Goal: Navigation & Orientation: Find specific page/section

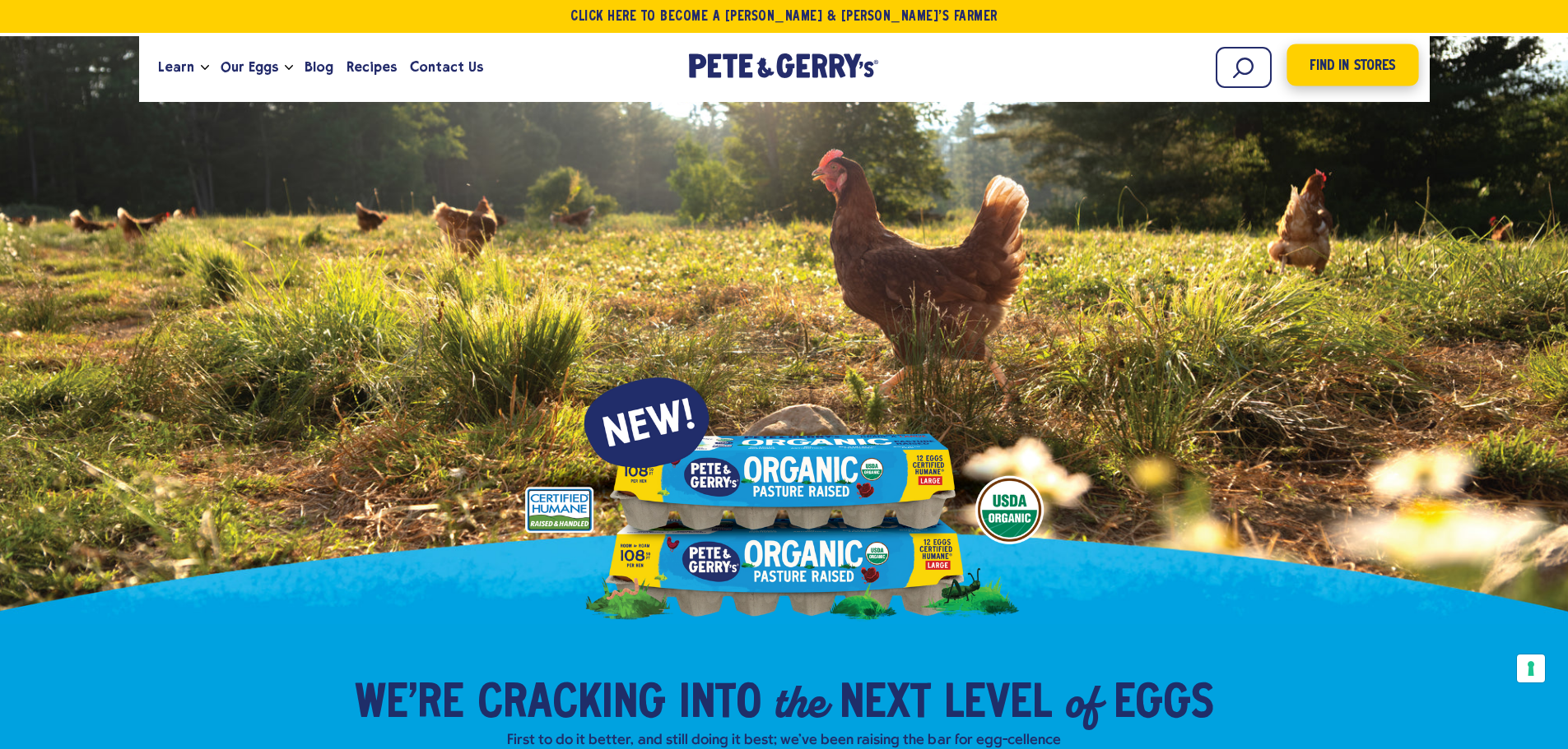
click at [1339, 71] on span "Find in Stores" at bounding box center [1353, 65] width 85 height 22
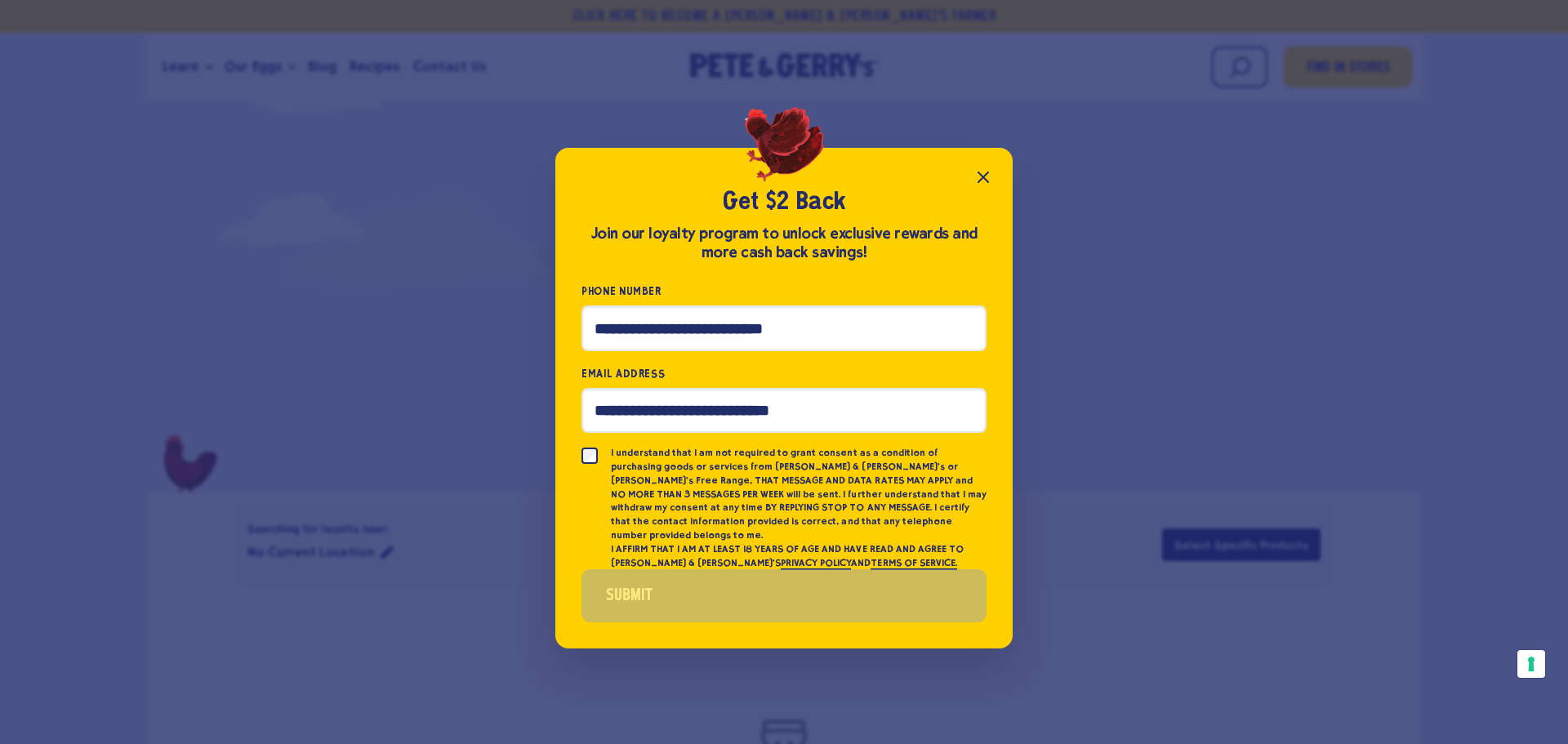
drag, startPoint x: 978, startPoint y: 176, endPoint x: 1011, endPoint y: 196, distance: 38.6
click at [978, 176] on icon "Close popup" at bounding box center [983, 177] width 20 height 20
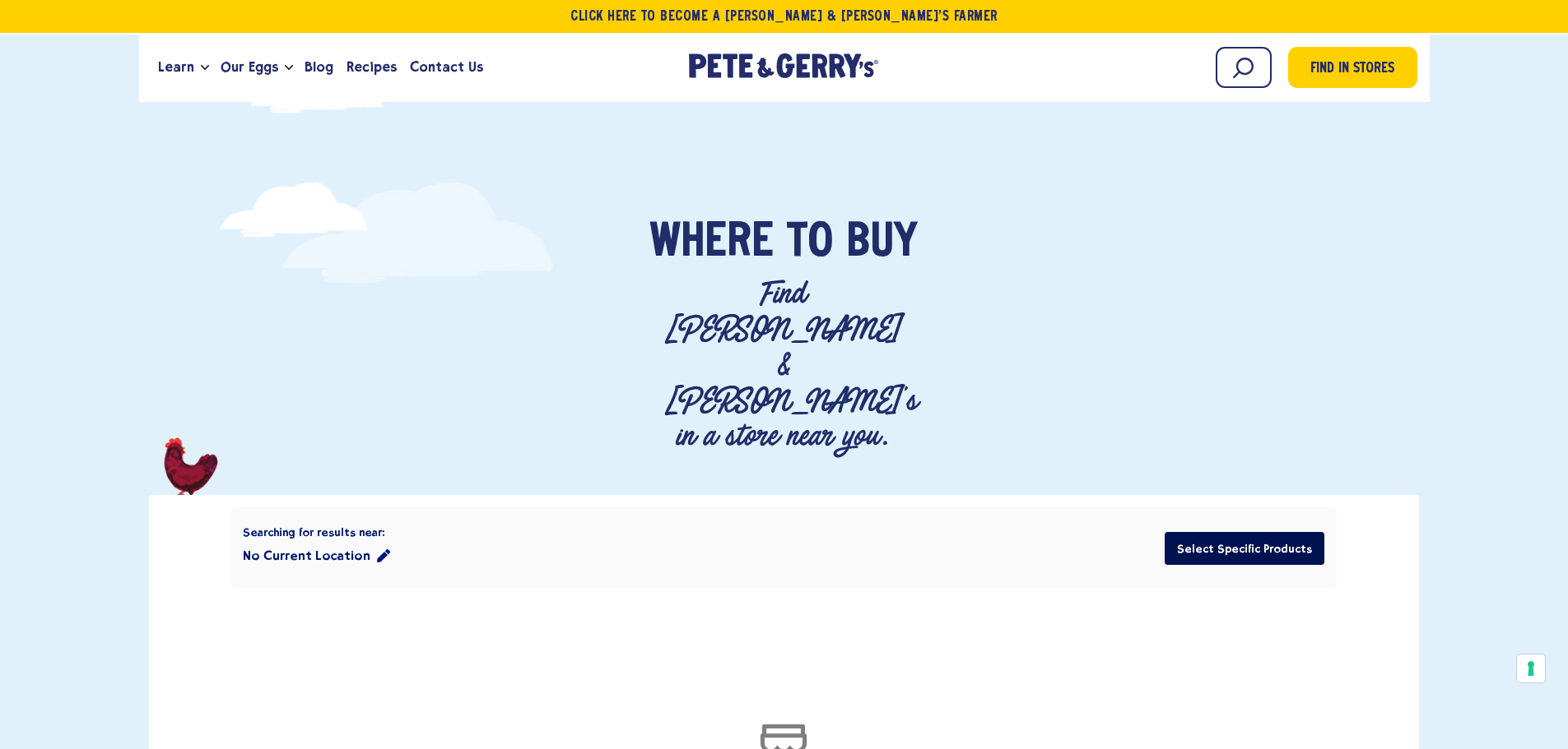
click at [1246, 532] on button "Select Specific Products" at bounding box center [1245, 548] width 159 height 33
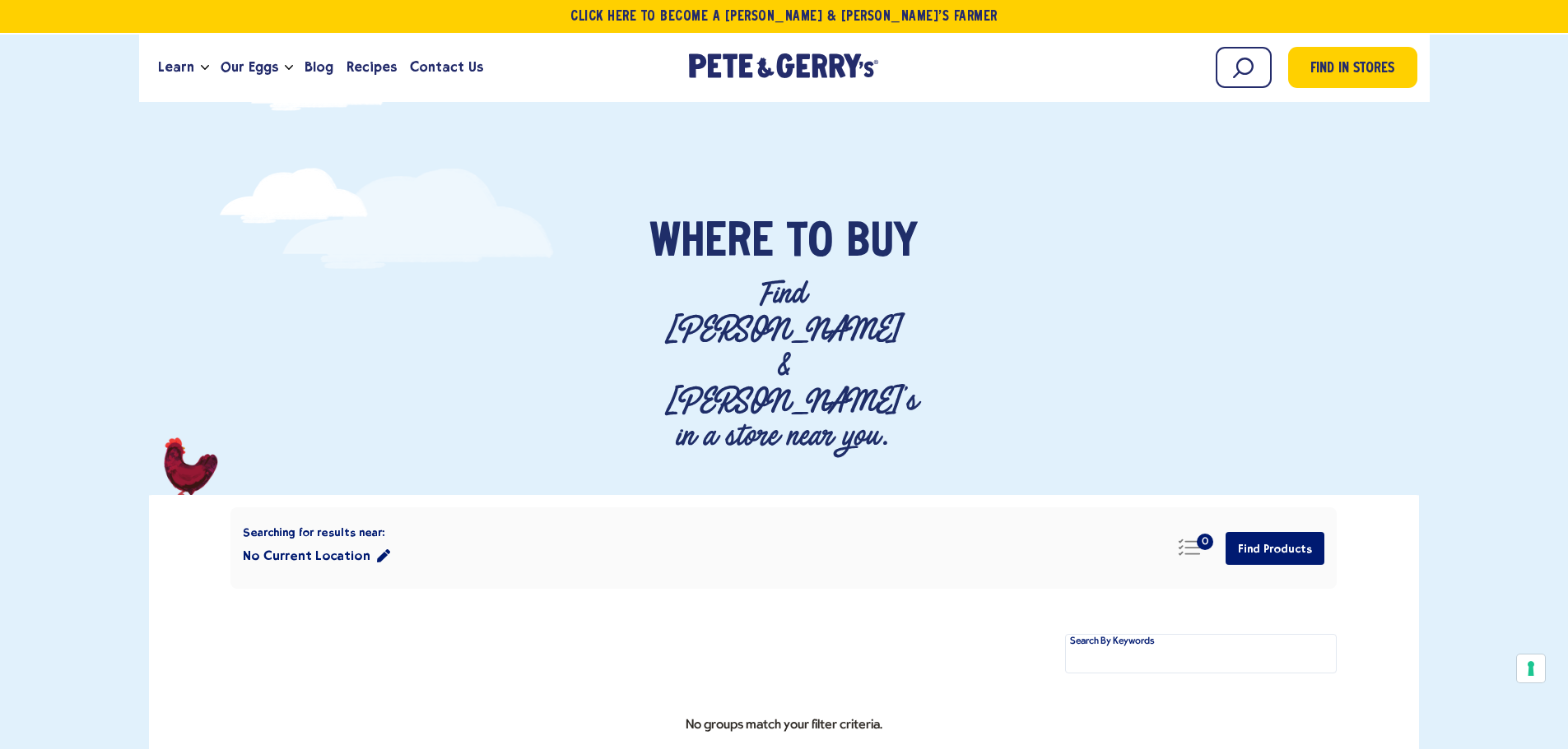
click at [1114, 637] on label "Search By Keywords" at bounding box center [1112, 642] width 84 height 9
click at [1114, 634] on input "Filter By Keywords" at bounding box center [1201, 654] width 271 height 40
type input "*******"
click at [1206, 534] on div "0" at bounding box center [1205, 541] width 16 height 16
click at [1208, 583] on icon "Close" at bounding box center [1211, 591] width 16 height 16
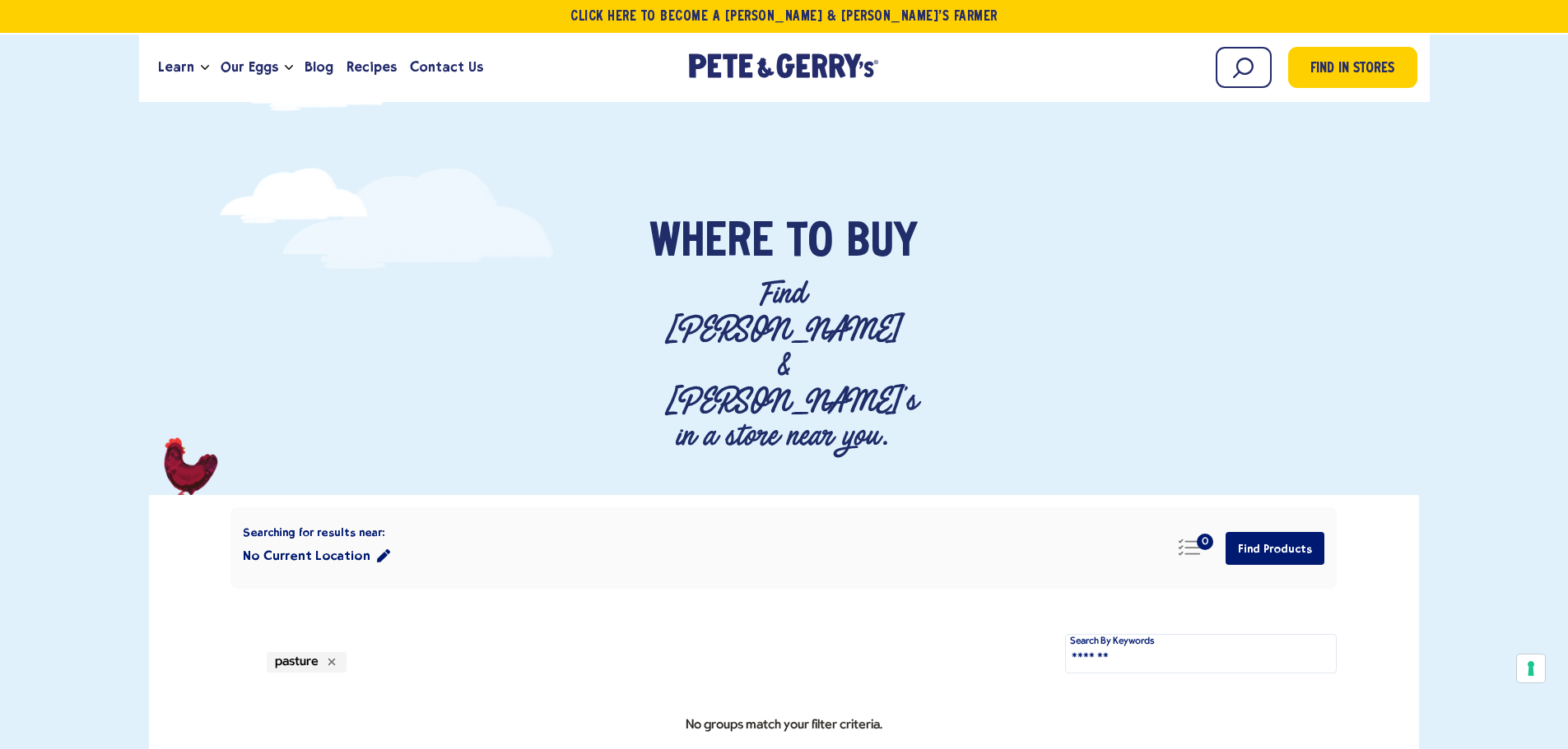
click at [276, 539] on button "No Current Location" at bounding box center [316, 556] width 147 height 33
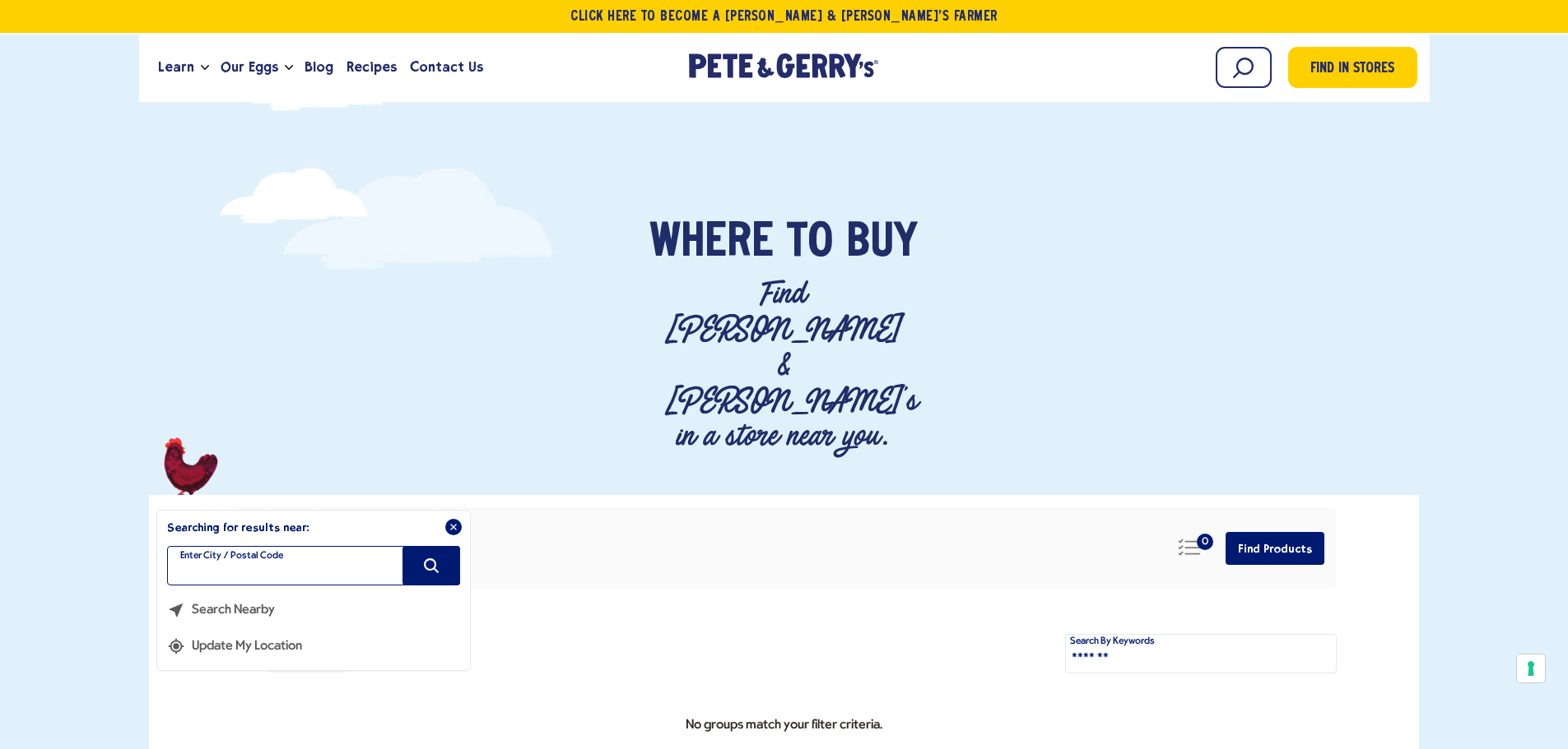
click at [277, 546] on input "filter" at bounding box center [313, 566] width 293 height 40
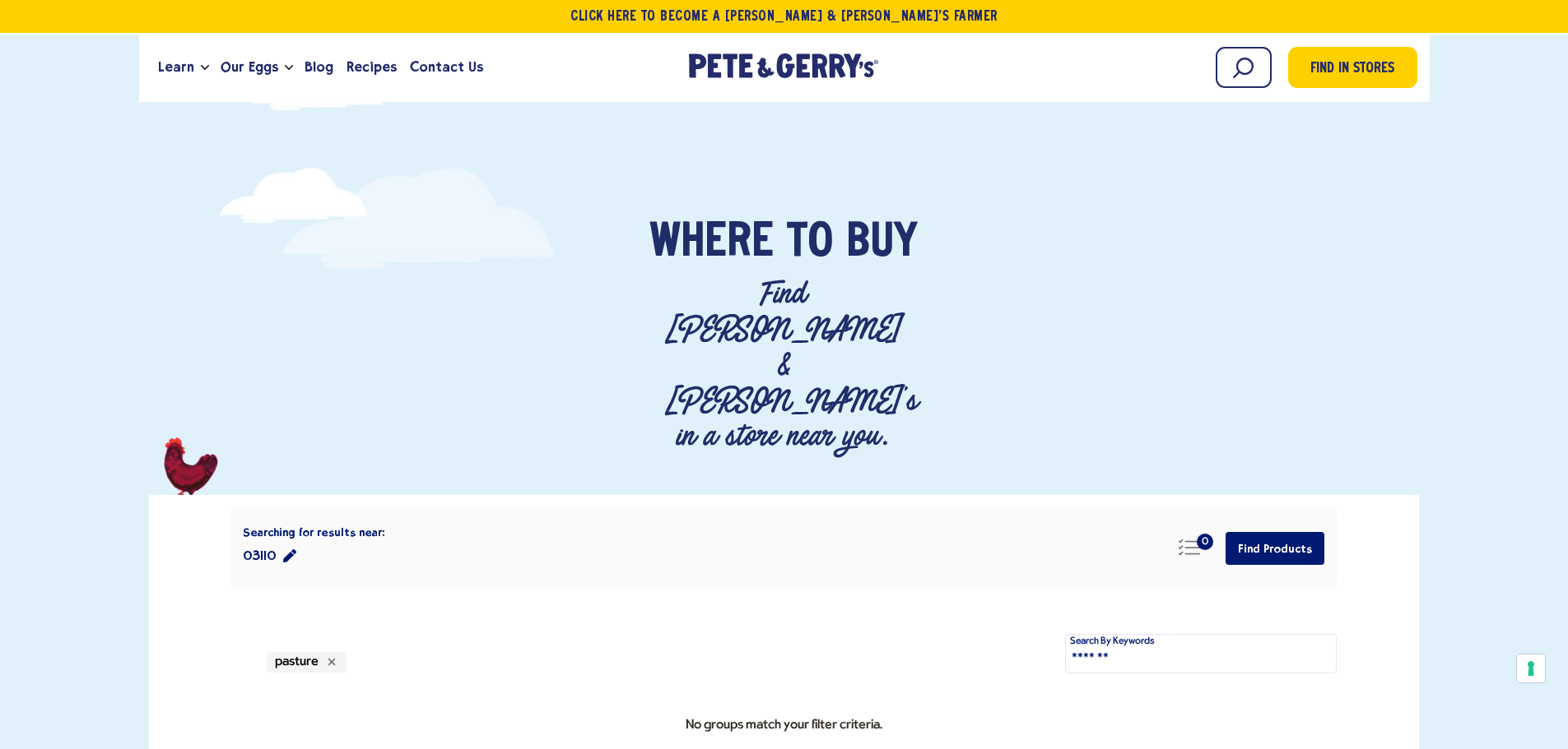
type input "*****"
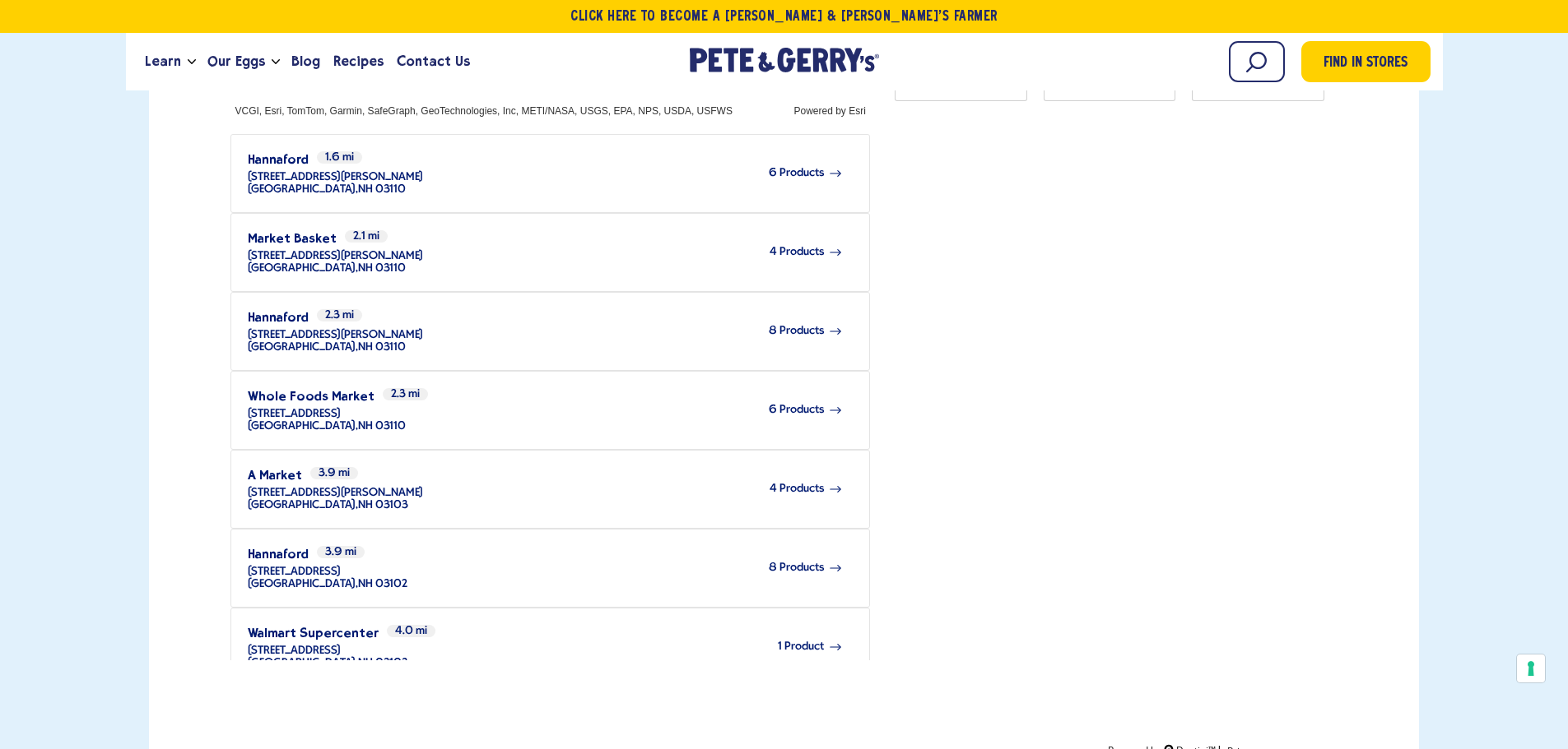
scroll to position [740, 0]
